Goal: Task Accomplishment & Management: Complete application form

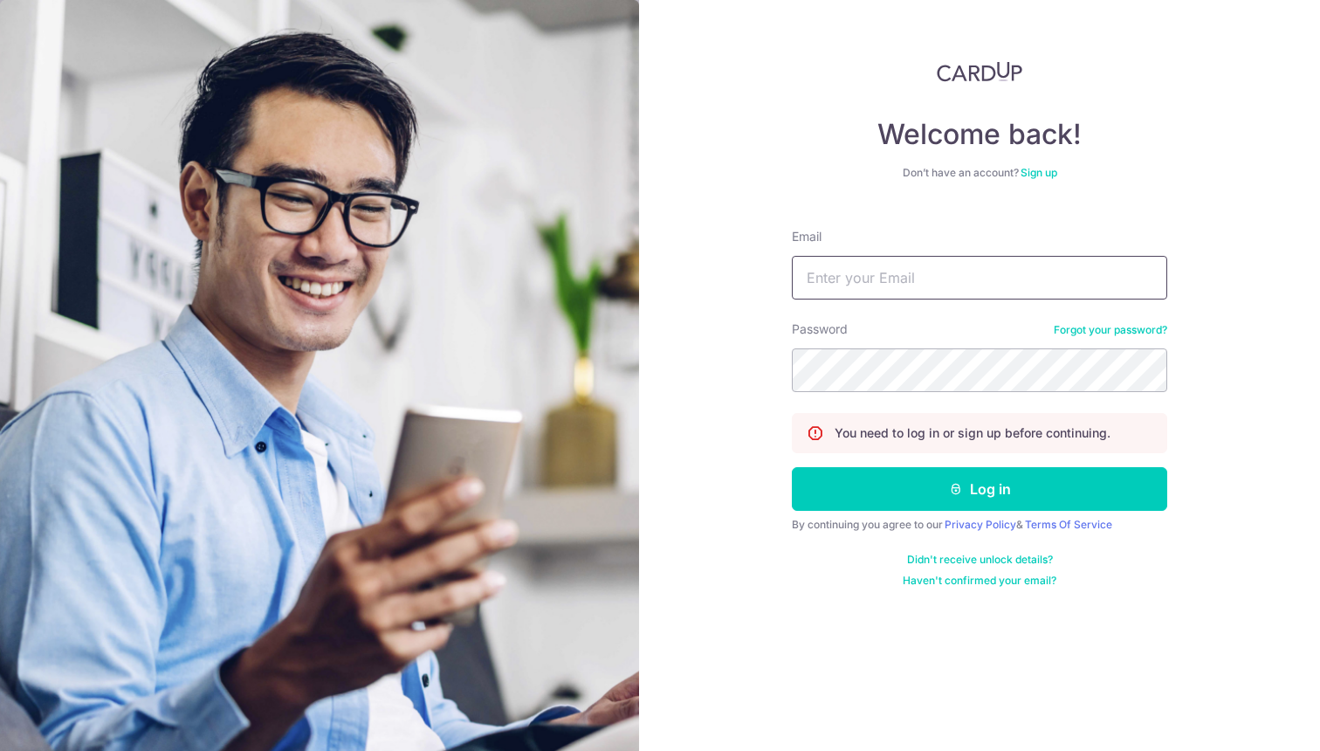
click at [981, 275] on input "Email" at bounding box center [979, 278] width 375 height 44
type input "[EMAIL_ADDRESS][DOMAIN_NAME]"
click at [792, 467] on button "Log in" at bounding box center [979, 489] width 375 height 44
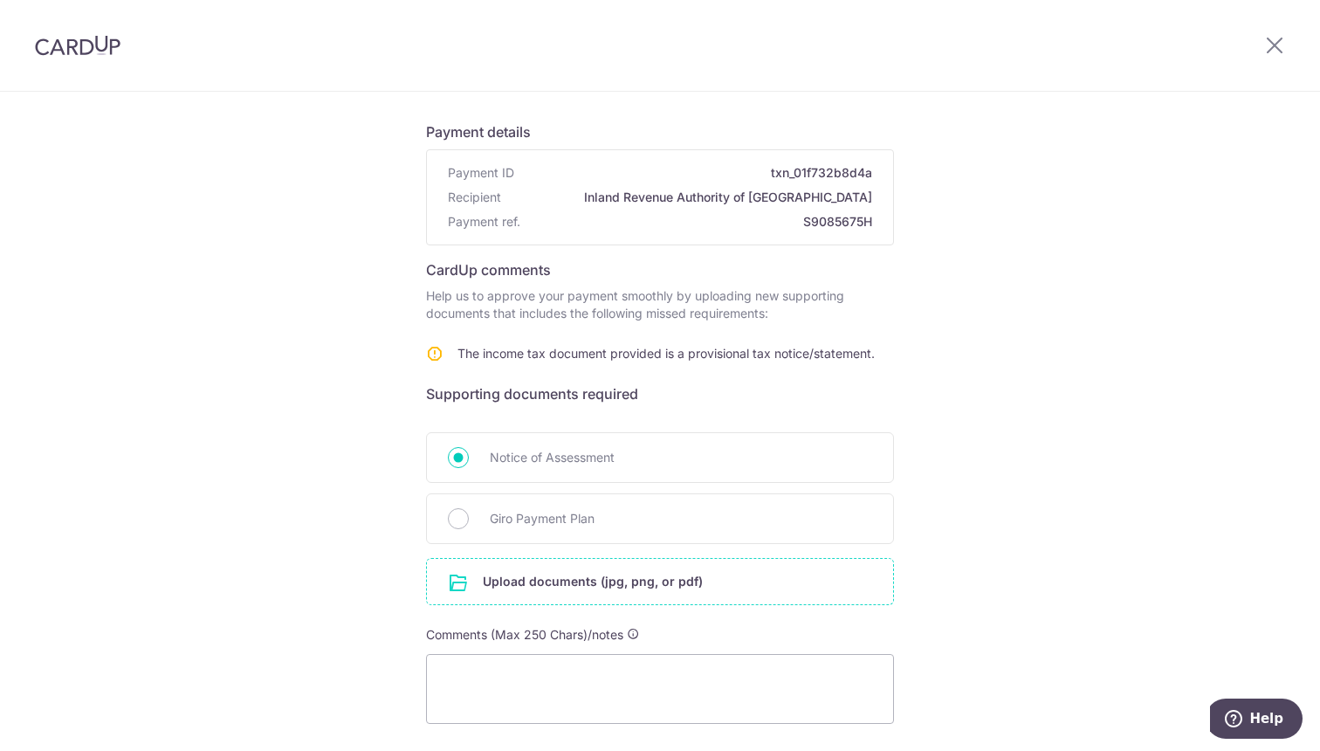
scroll to position [167, 0]
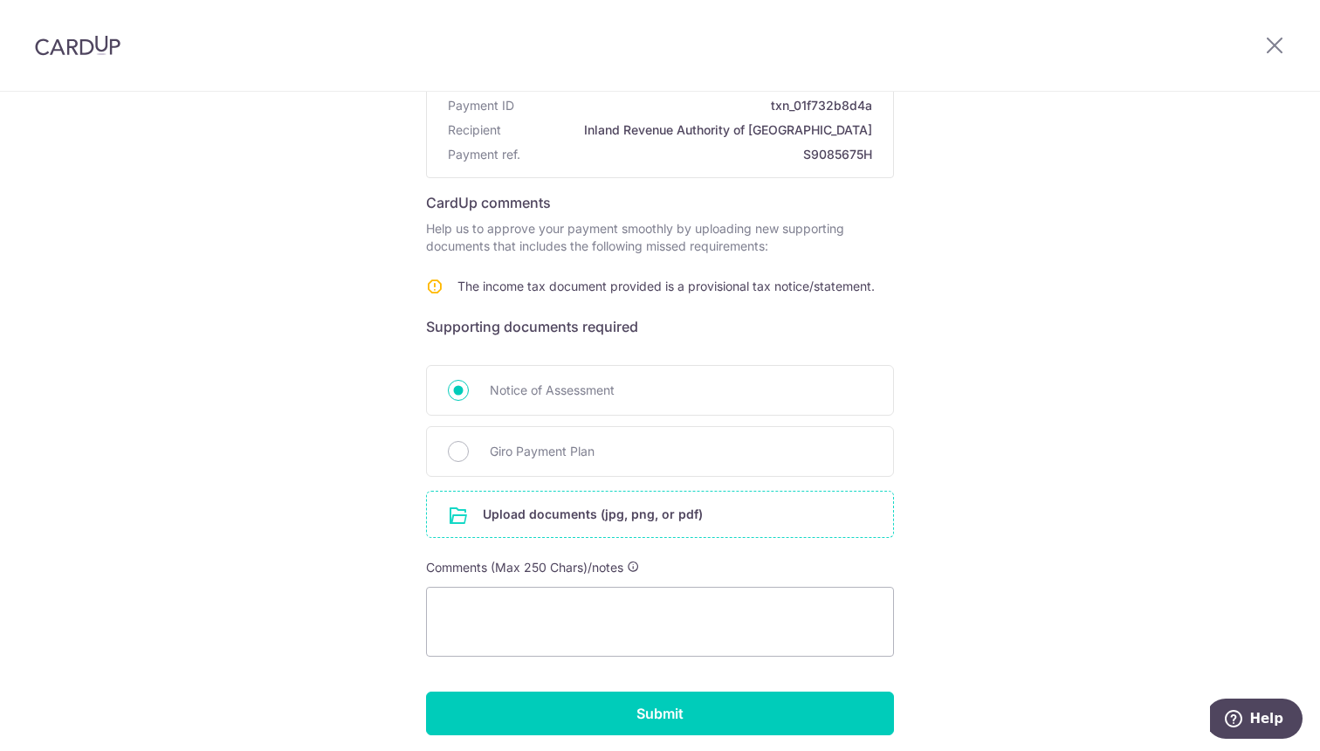
click at [572, 518] on input "file" at bounding box center [660, 513] width 466 height 45
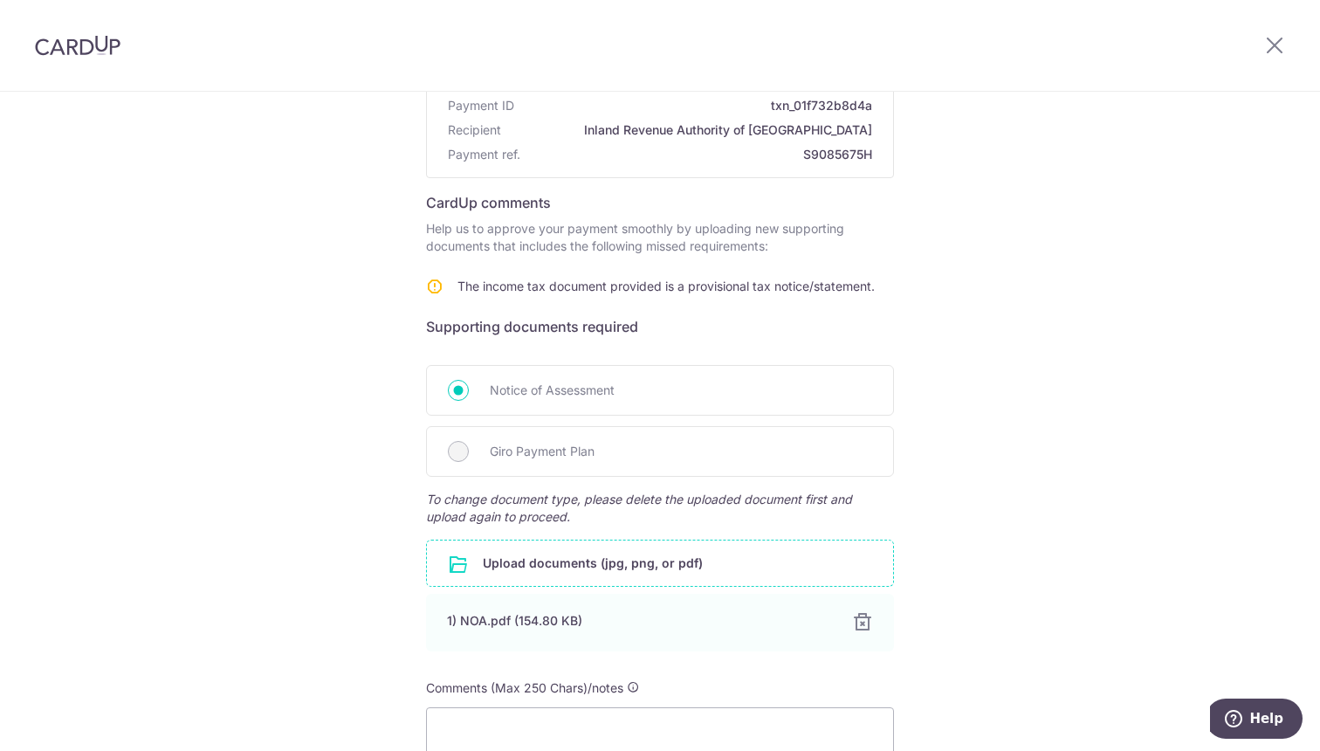
click at [1087, 448] on div "Help us verify your payment Payment details Payment ID txn_01f732b8d4a Recipien…" at bounding box center [660, 431] width 1320 height 1013
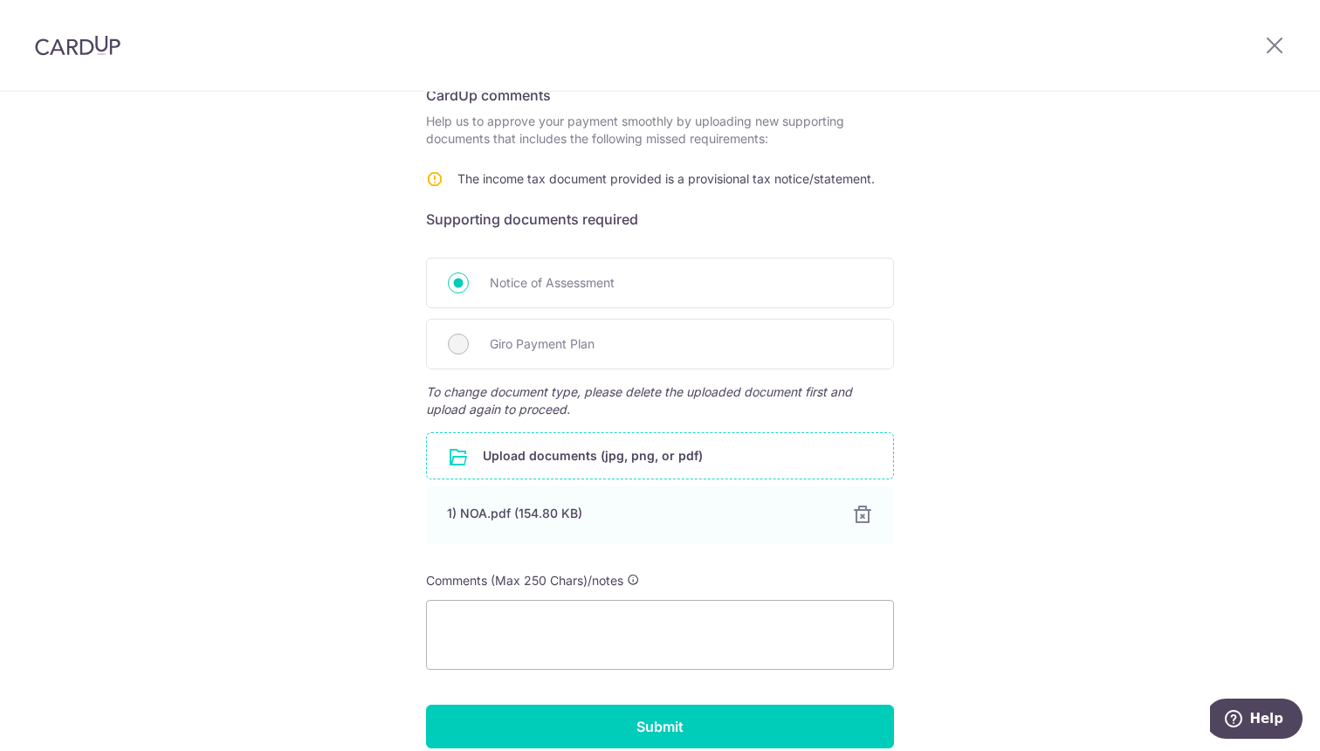
scroll to position [354, 0]
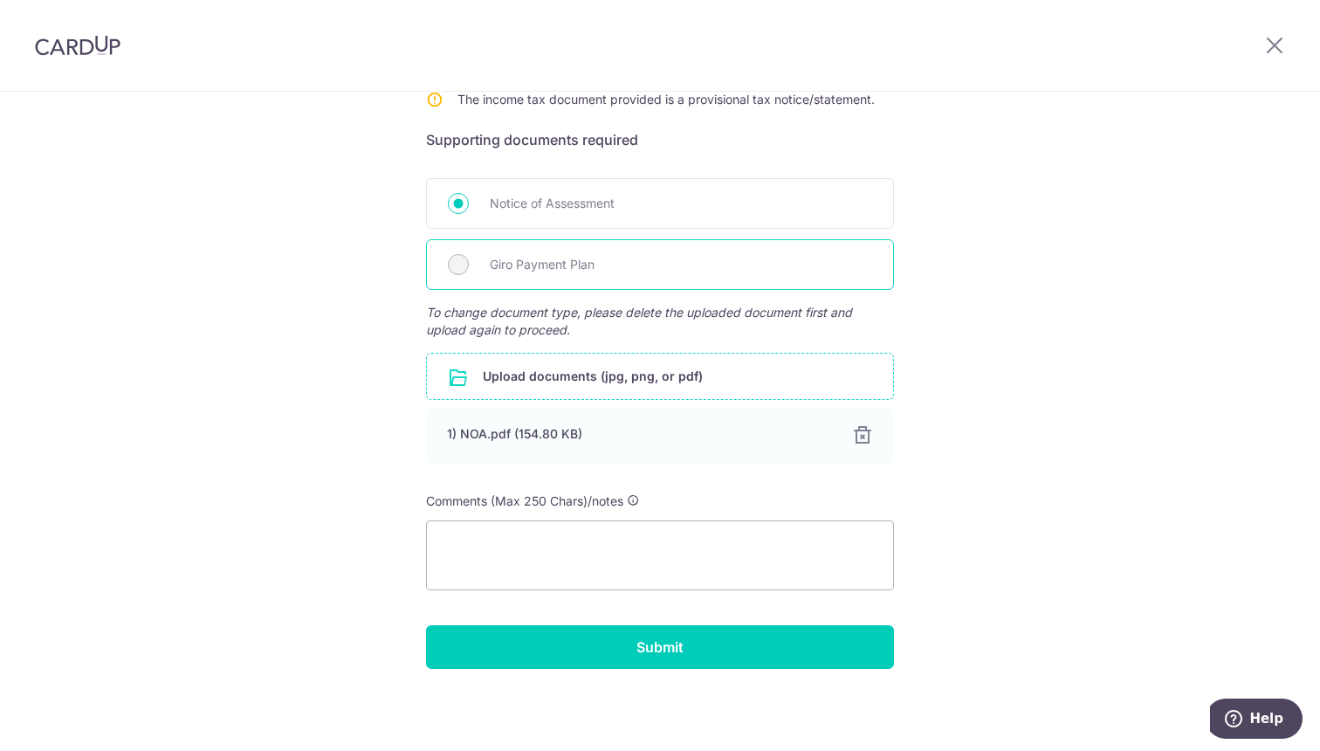
click at [532, 271] on span "Giro Payment Plan" at bounding box center [681, 264] width 382 height 21
click at [579, 539] on textarea at bounding box center [660, 555] width 468 height 70
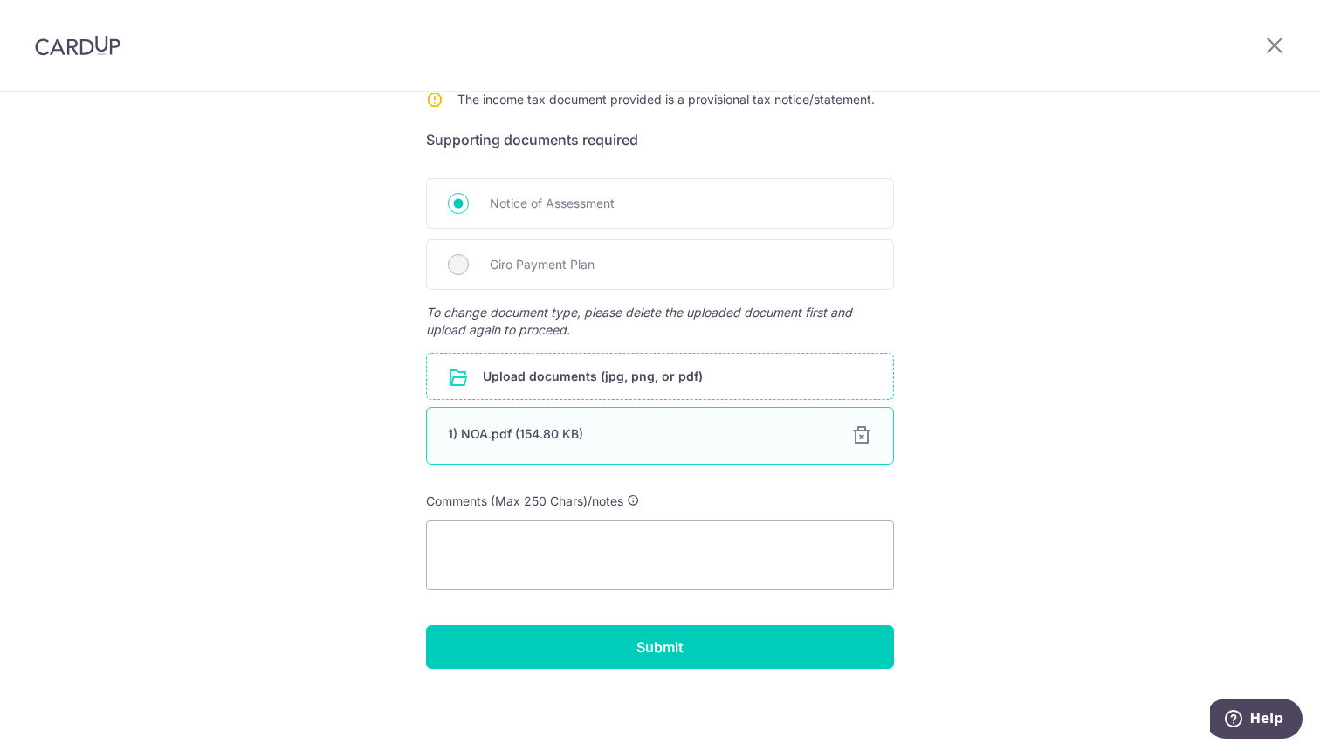
click at [861, 436] on div at bounding box center [861, 435] width 21 height 21
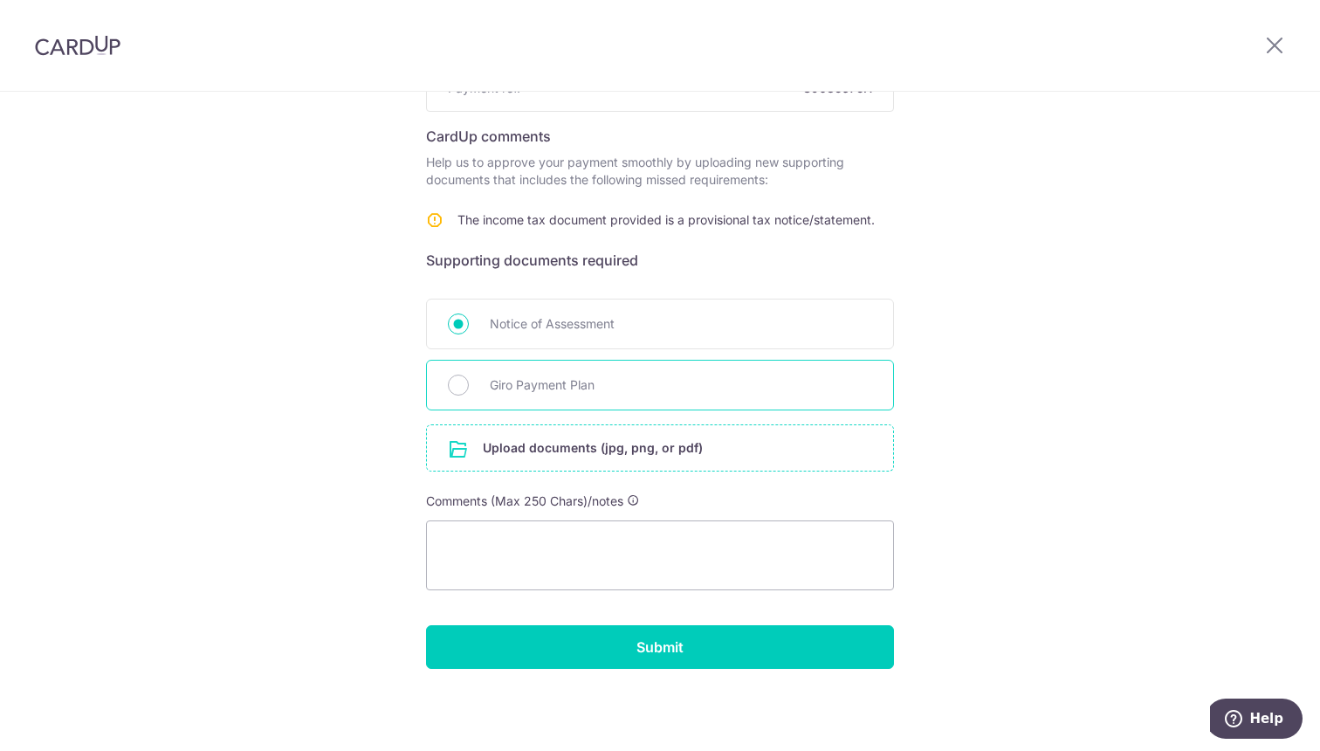
click at [463, 399] on div "Giro Payment Plan" at bounding box center [660, 385] width 468 height 51
click at [461, 386] on input "Giro Payment Plan" at bounding box center [458, 384] width 21 height 21
radio input "true"
click at [463, 445] on input "file" at bounding box center [660, 447] width 466 height 45
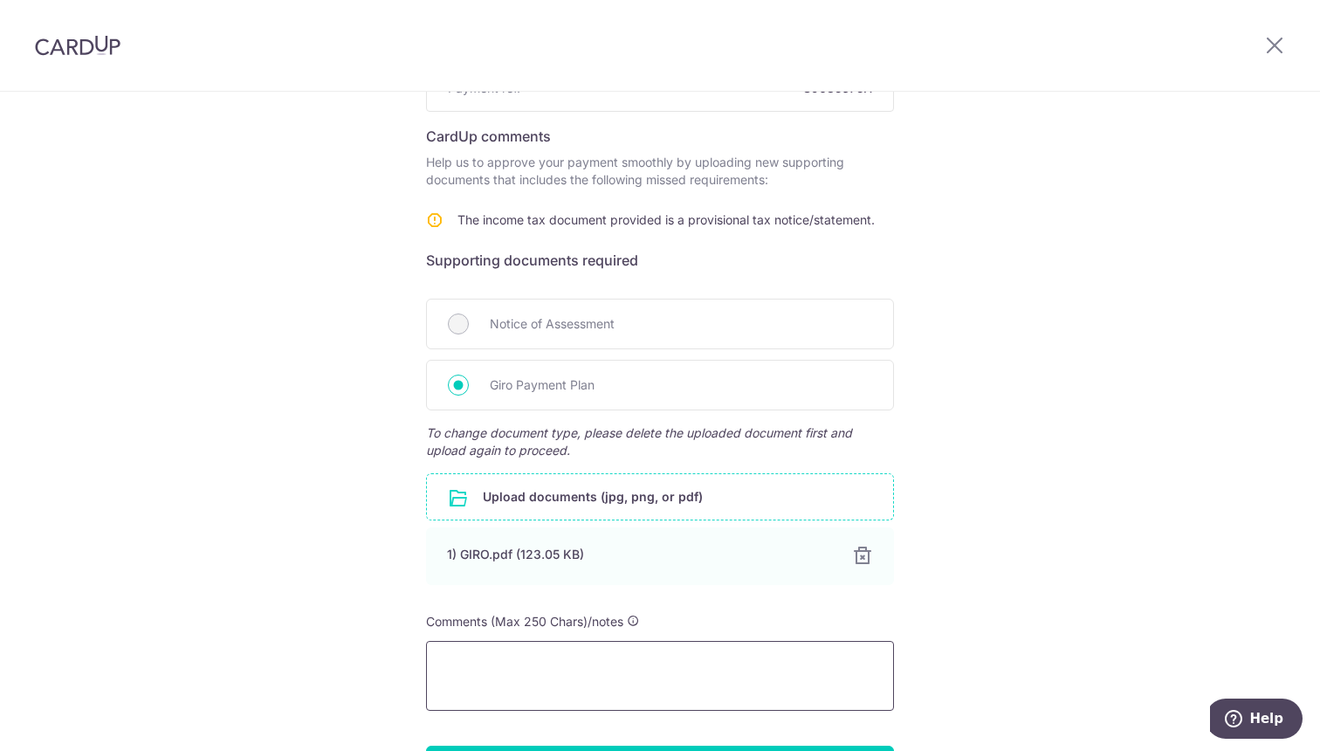
click at [561, 690] on textarea at bounding box center [660, 676] width 468 height 70
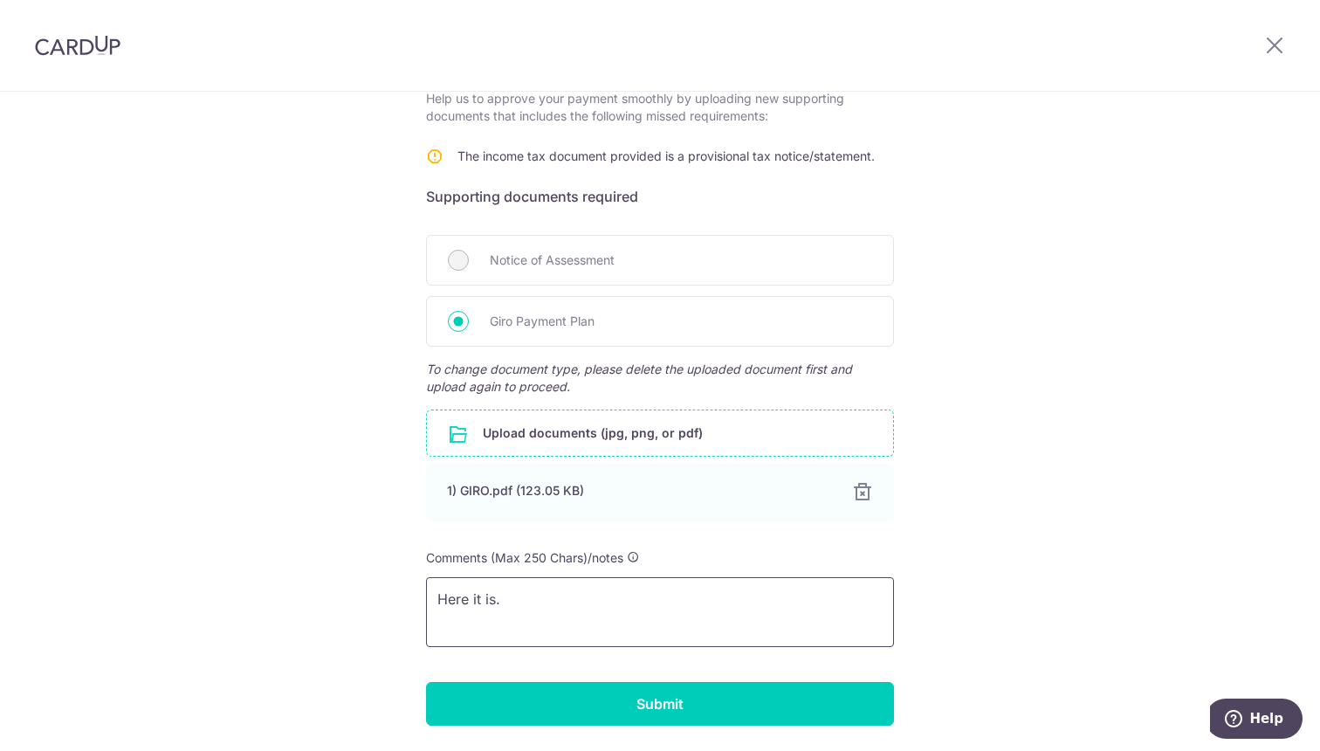
scroll to position [327, 0]
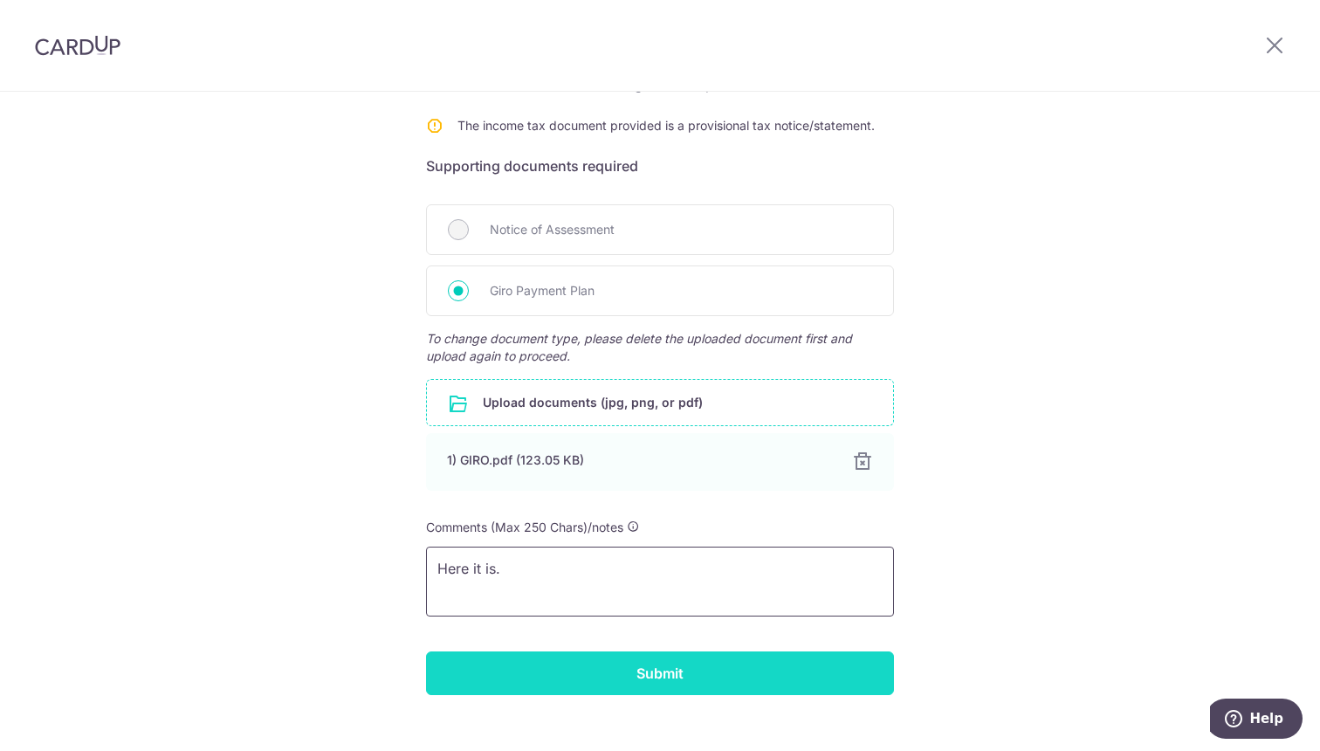
type textarea "Here it is."
click at [644, 665] on input "Submit" at bounding box center [660, 673] width 468 height 44
